Goal: Obtain resource: Obtain resource

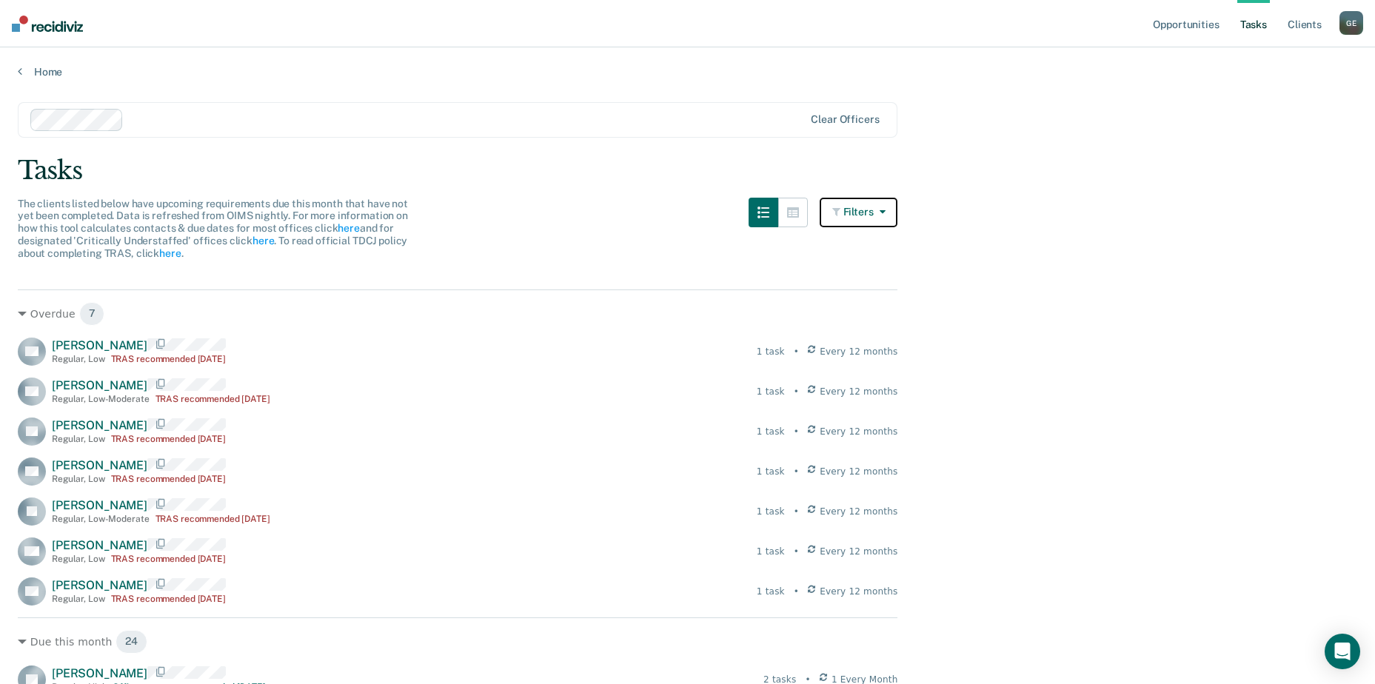
click at [873, 210] on button "Filters" at bounding box center [859, 213] width 79 height 30
click at [1192, 27] on link "Opportunities" at bounding box center [1186, 23] width 72 height 47
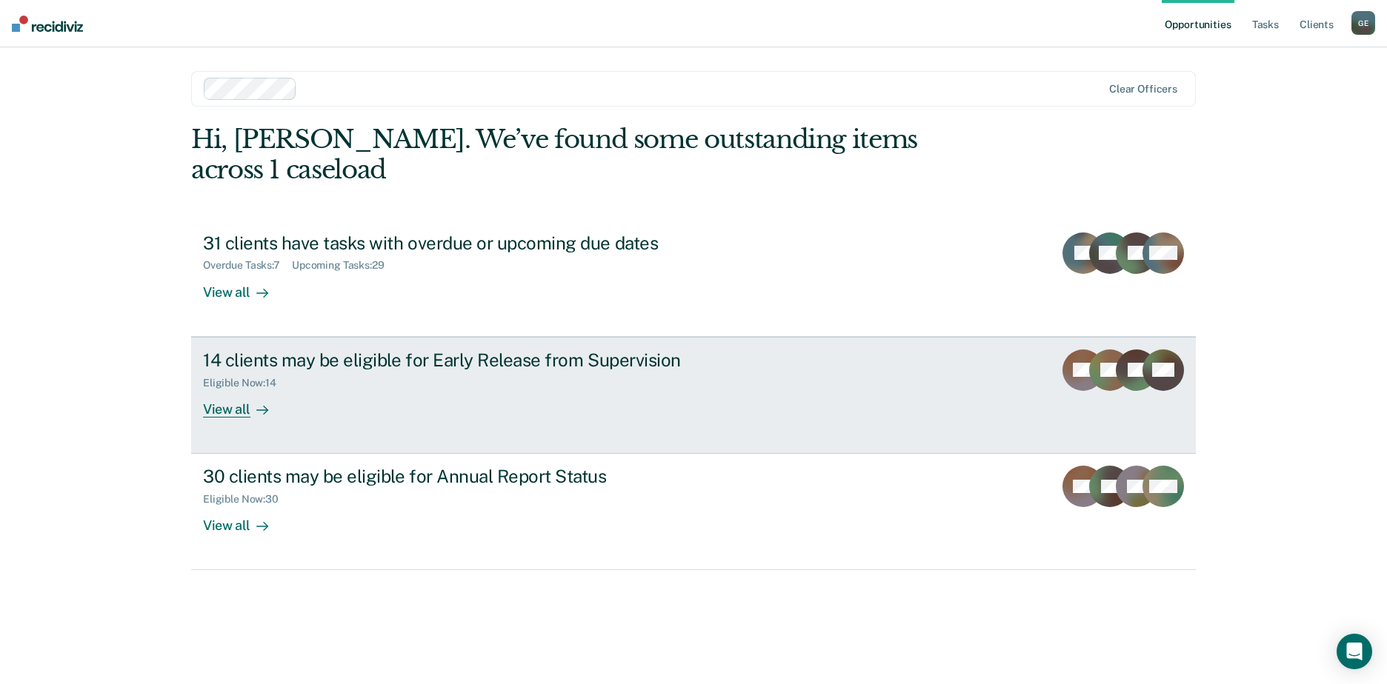
click at [401, 350] on div "14 clients may be eligible for Early Release from Supervision" at bounding box center [463, 360] width 520 height 21
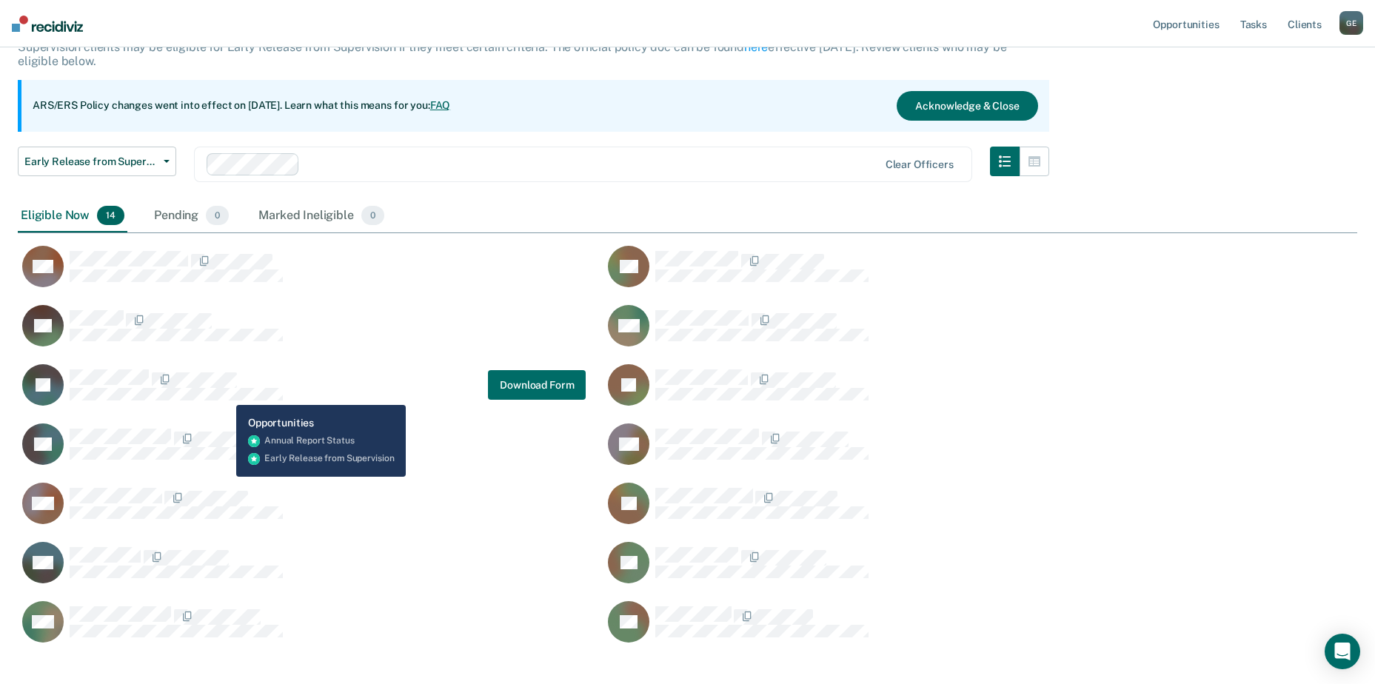
scroll to position [148, 0]
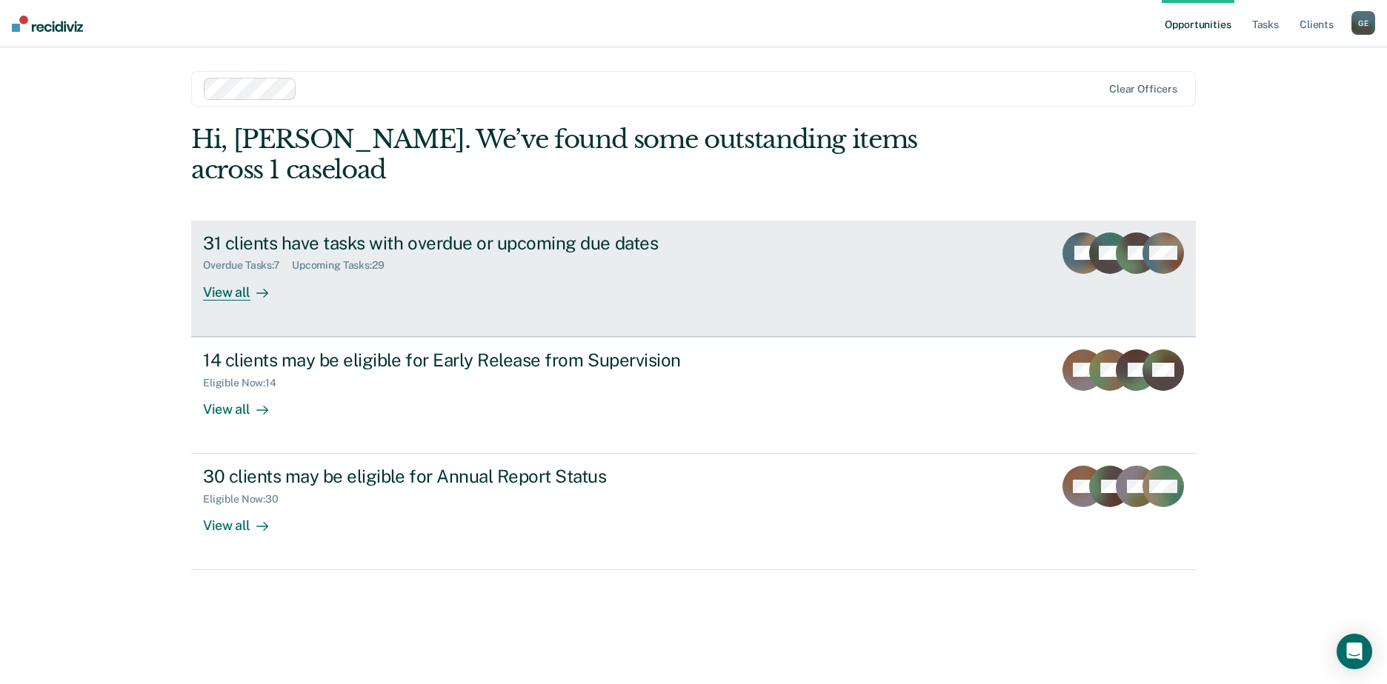
click at [341, 233] on div "31 clients have tasks with overdue or upcoming due dates" at bounding box center [463, 243] width 520 height 21
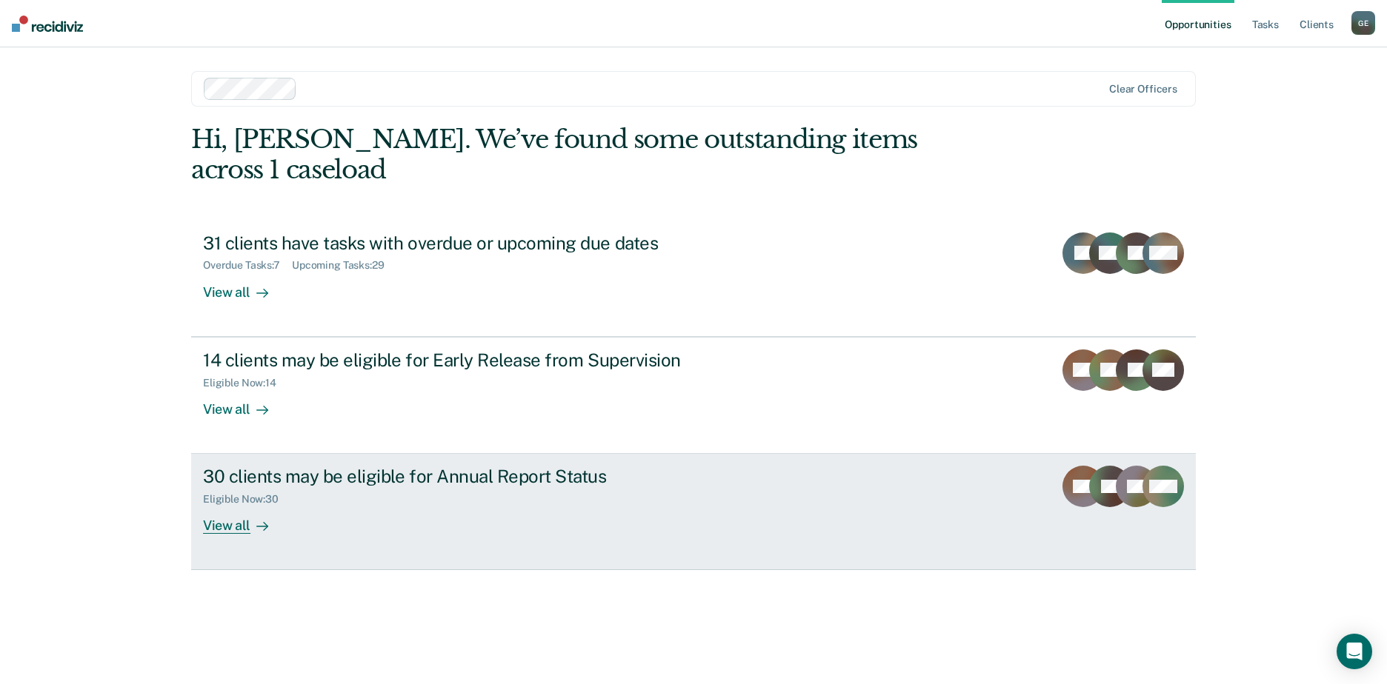
click at [360, 466] on div "30 clients may be eligible for Annual Report Status" at bounding box center [463, 476] width 520 height 21
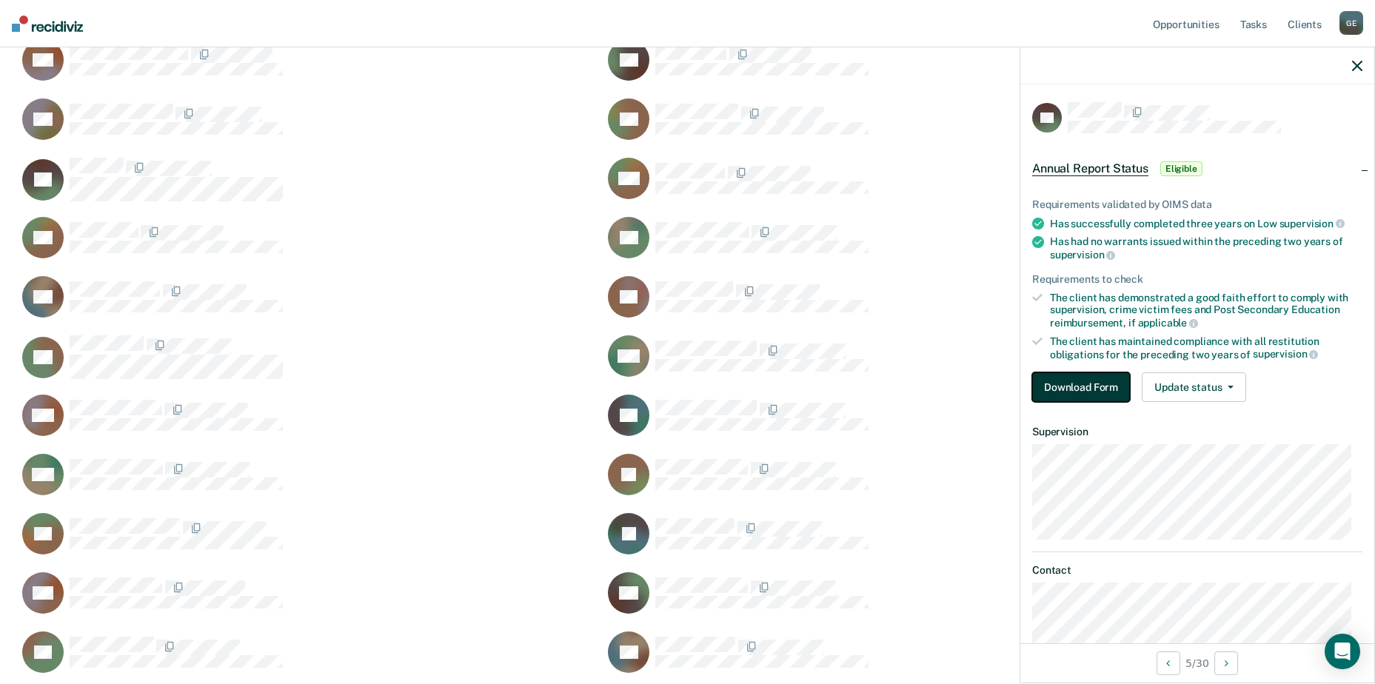
click at [1101, 381] on button "Download Form" at bounding box center [1081, 388] width 98 height 30
